Goal: Task Accomplishment & Management: Complete application form

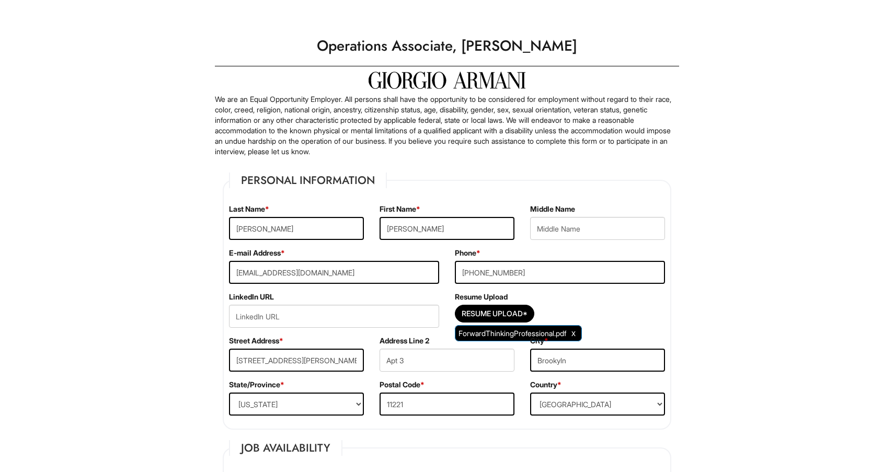
click at [575, 331] on span "Clear Uploaded File" at bounding box center [573, 333] width 4 height 9
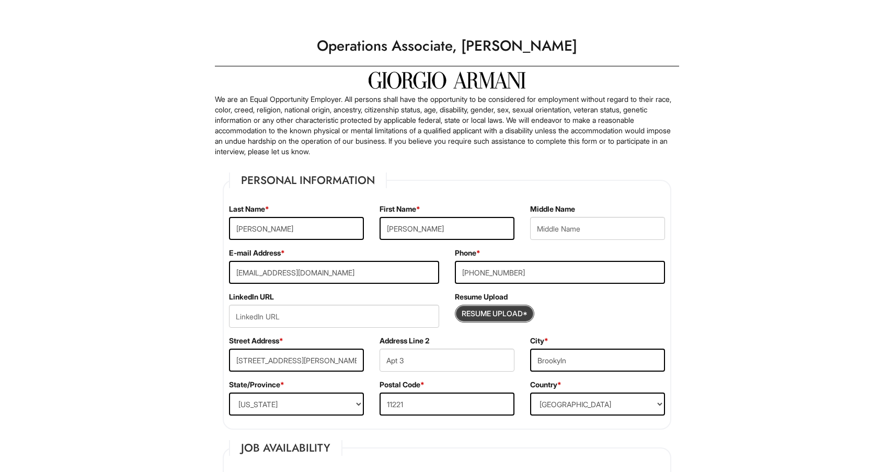
click at [480, 313] on input "Resume Upload*" at bounding box center [494, 313] width 78 height 17
type input "C:\fakepath\armaniresume.pdf"
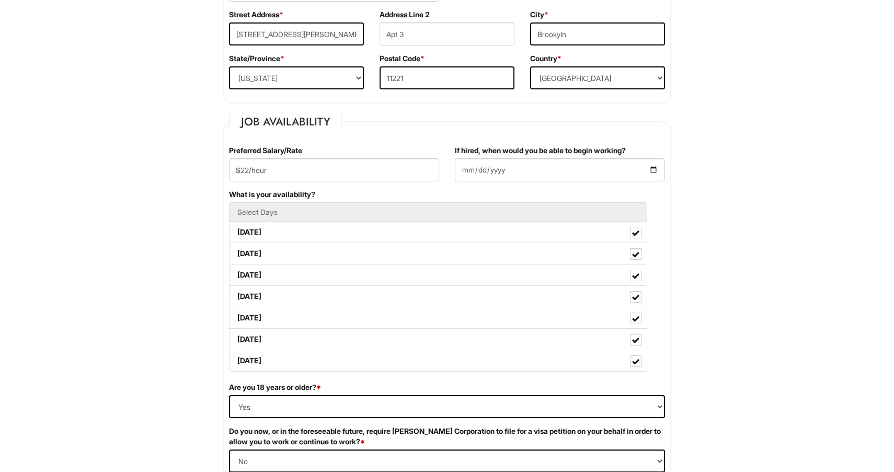
scroll to position [327, 0]
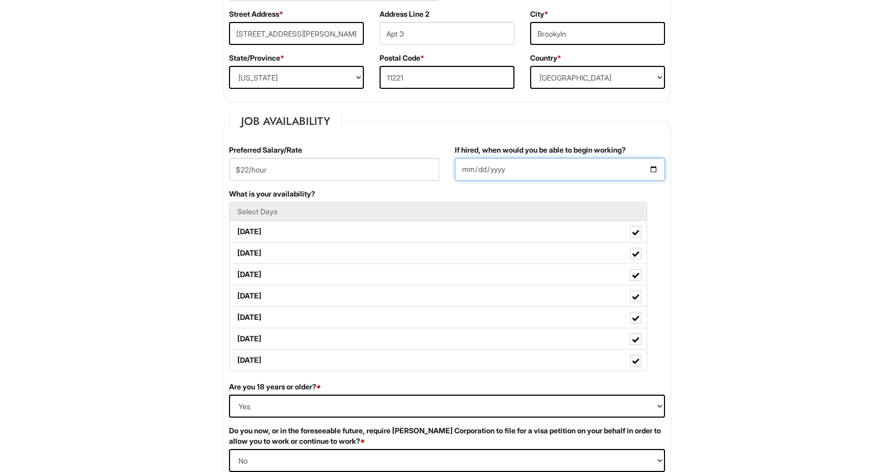
click at [483, 171] on input "[DATE]" at bounding box center [560, 169] width 210 height 23
type input "[DATE]"
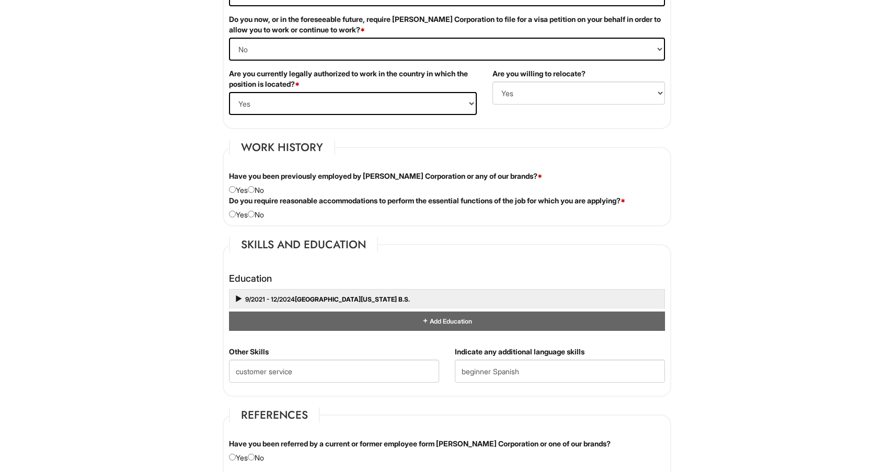
scroll to position [844, 0]
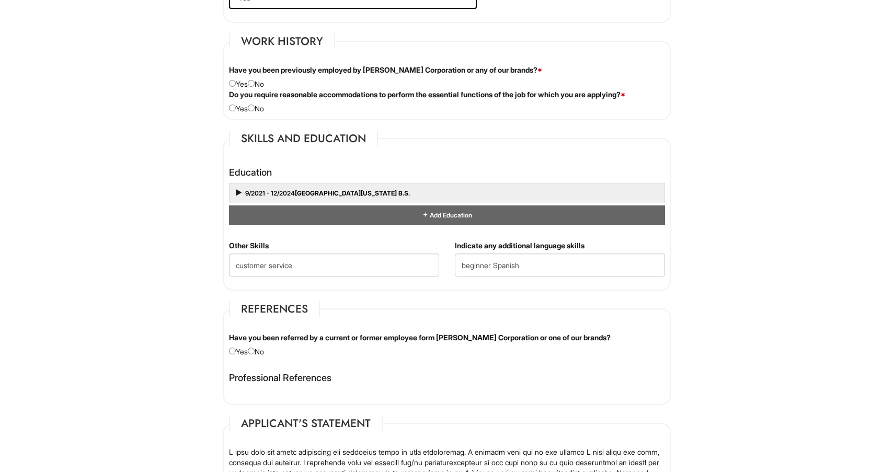
click at [254, 83] on input "radio" at bounding box center [251, 83] width 7 height 7
radio input "true"
click at [254, 107] on input "radio" at bounding box center [251, 108] width 7 height 7
radio input "true"
click at [254, 350] on input "radio" at bounding box center [251, 351] width 7 height 7
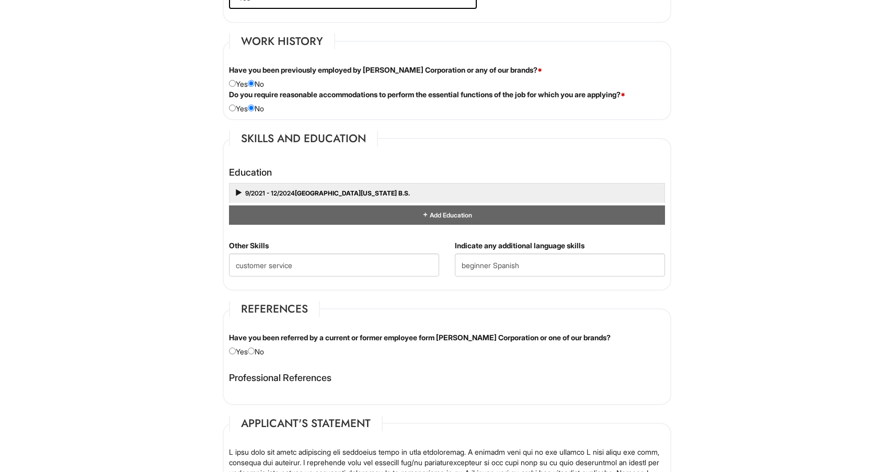
radio input "true"
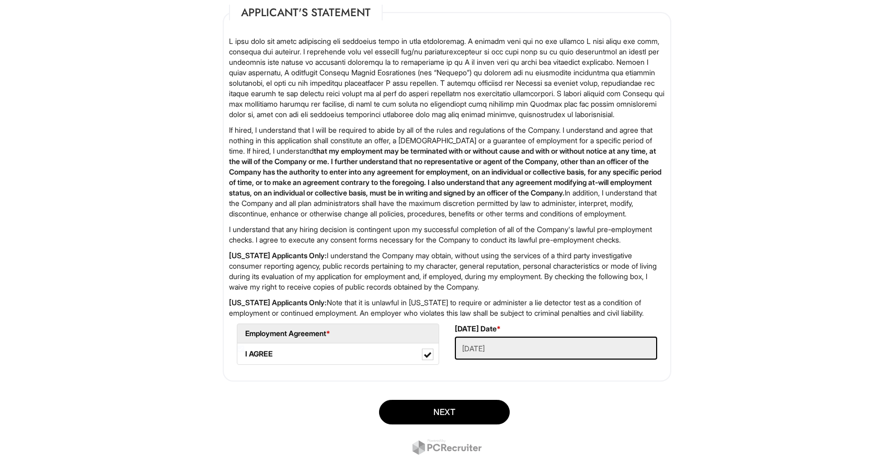
scroll to position [1255, 0]
click at [433, 424] on button "Next" at bounding box center [444, 411] width 131 height 25
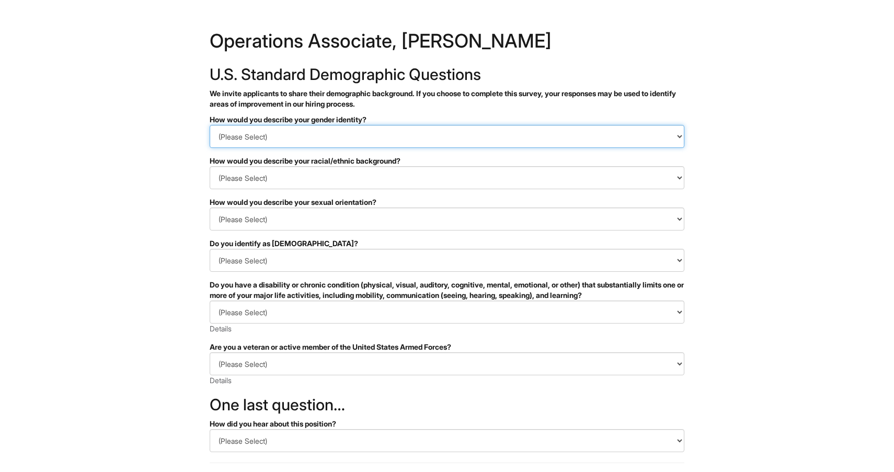
select select "I don't wish to answer"
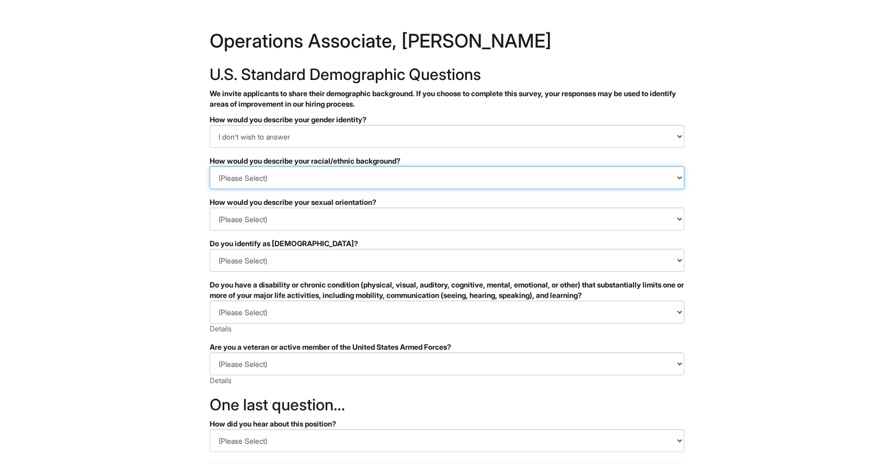
select select "I don't wish to answer"
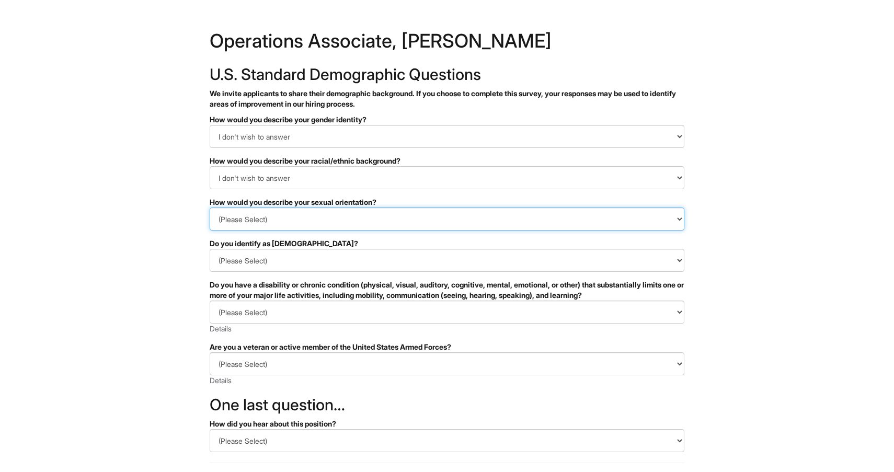
select select "I don't wish to answer"
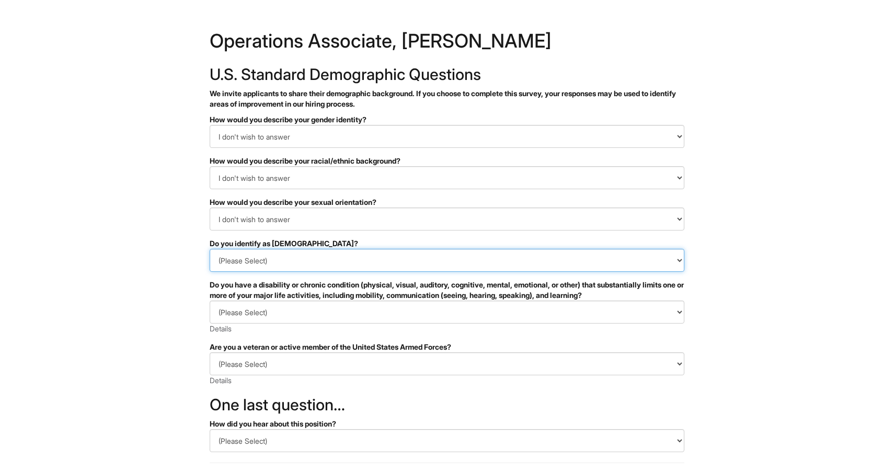
select select "I don't wish to answer"
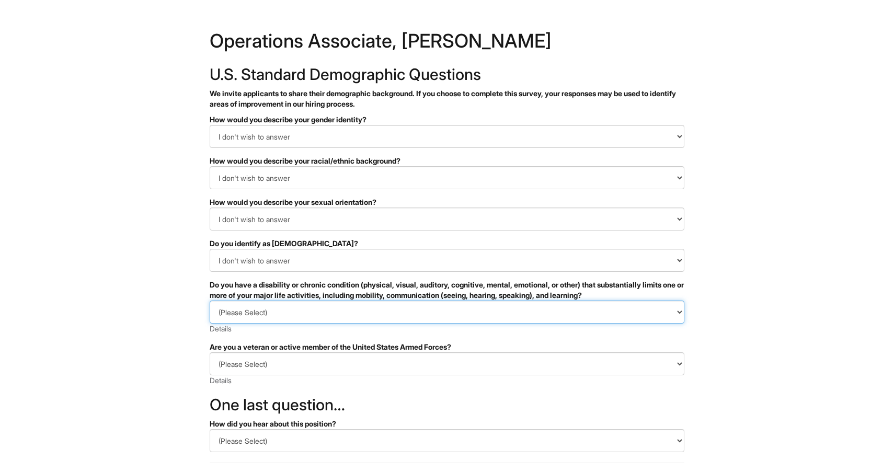
select select "I DON'T WISH TO ANSWER"
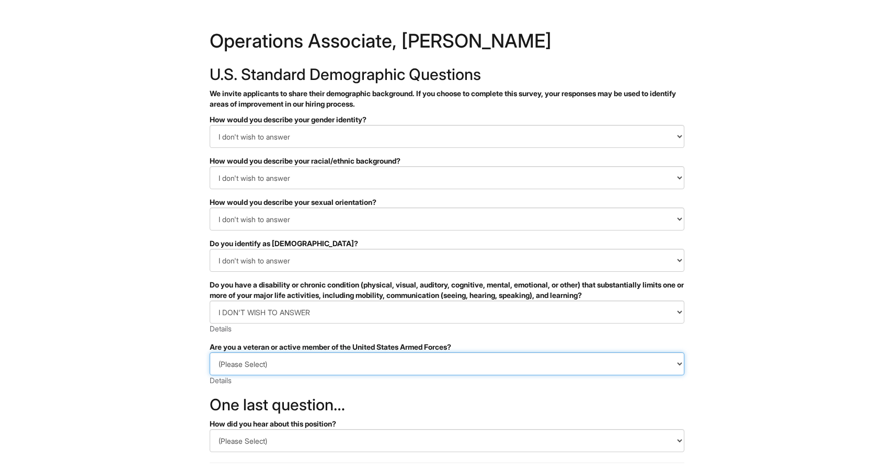
select select "I AM NOT A PROTECTED VETERAN"
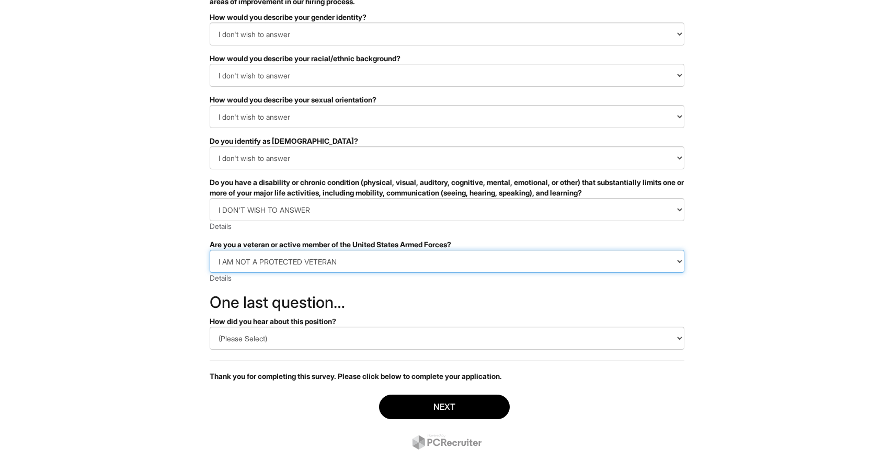
scroll to position [105, 0]
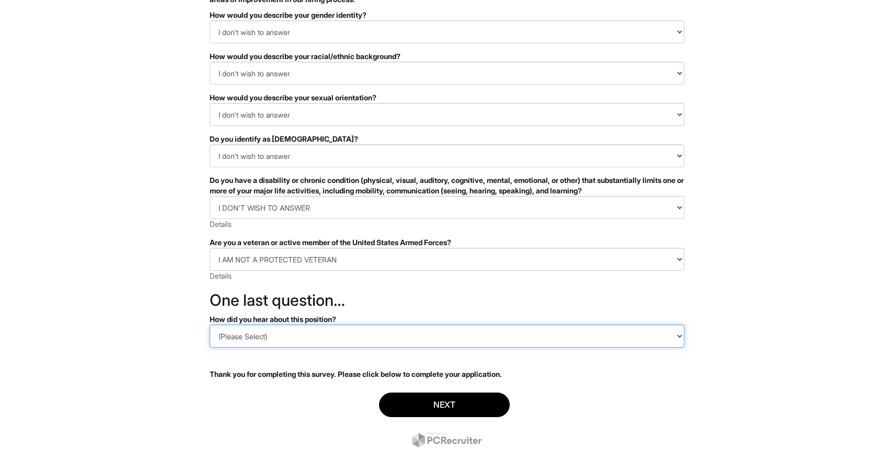
select select "Other"
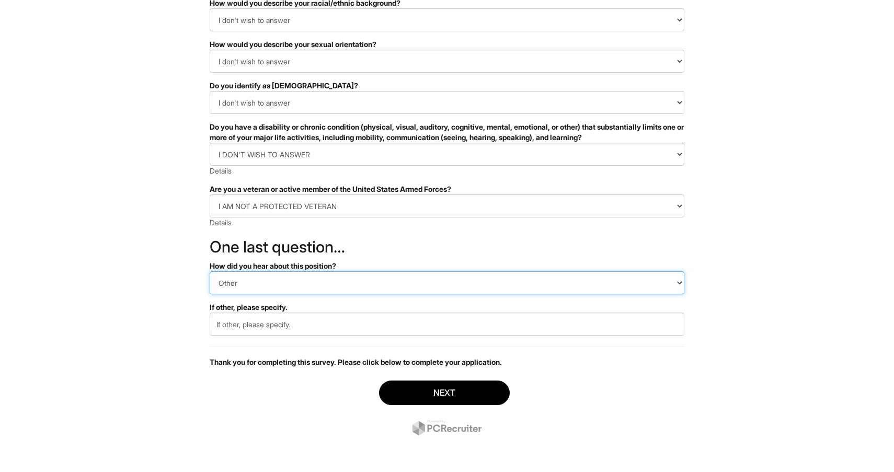
scroll to position [158, 0]
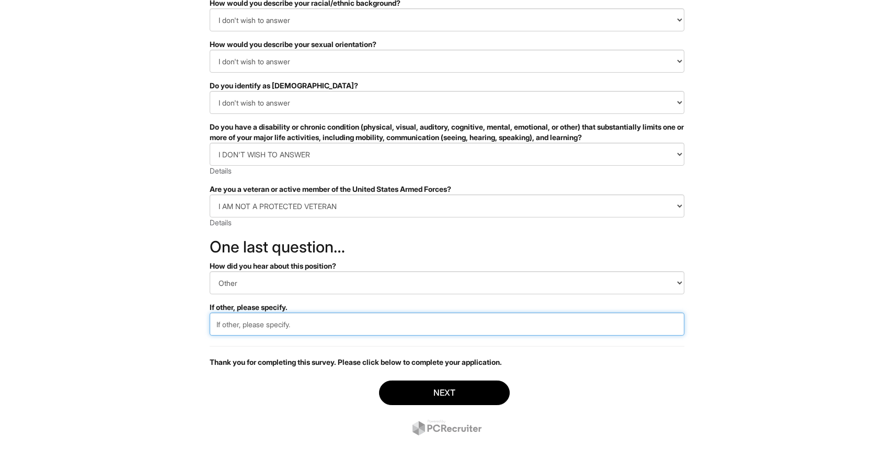
click at [310, 324] on input "text" at bounding box center [447, 323] width 474 height 23
type input "StyleCareers"
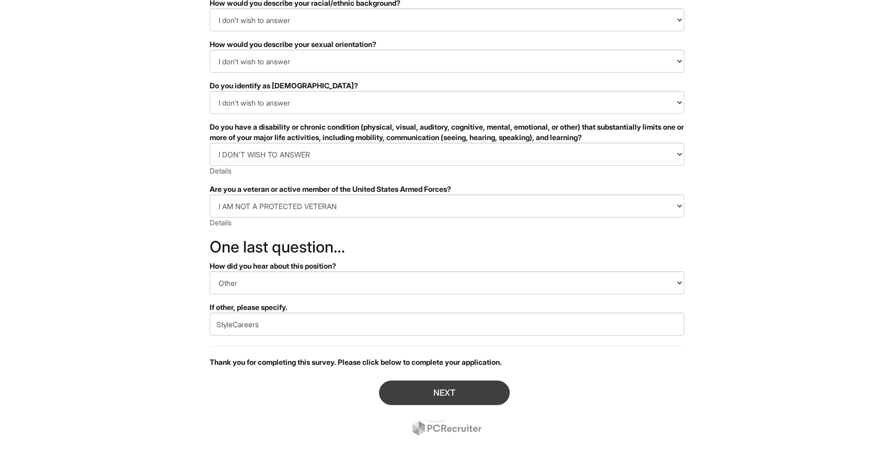
click at [460, 395] on button "Next" at bounding box center [444, 392] width 131 height 25
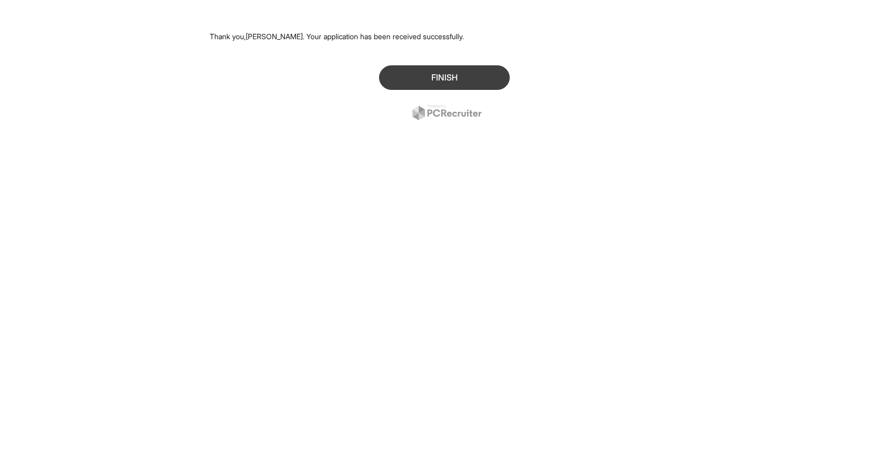
click at [400, 80] on button "Finish" at bounding box center [444, 77] width 131 height 25
